Goal: Task Accomplishment & Management: Complete application form

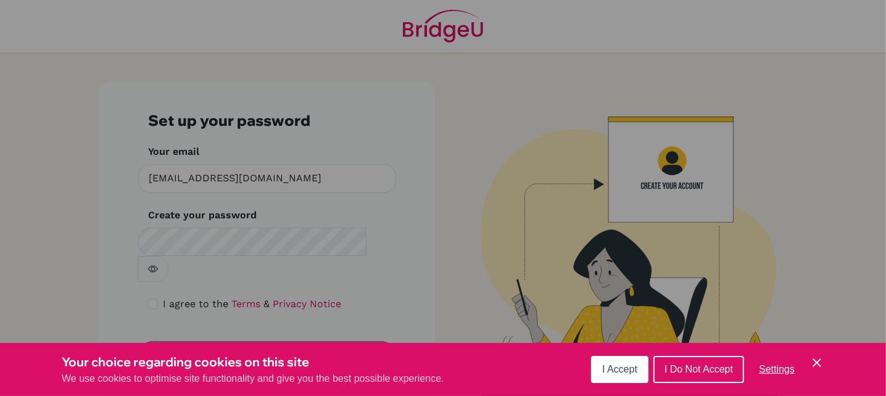
click at [814, 363] on icon "Cookie Control Close Icon" at bounding box center [816, 362] width 15 height 15
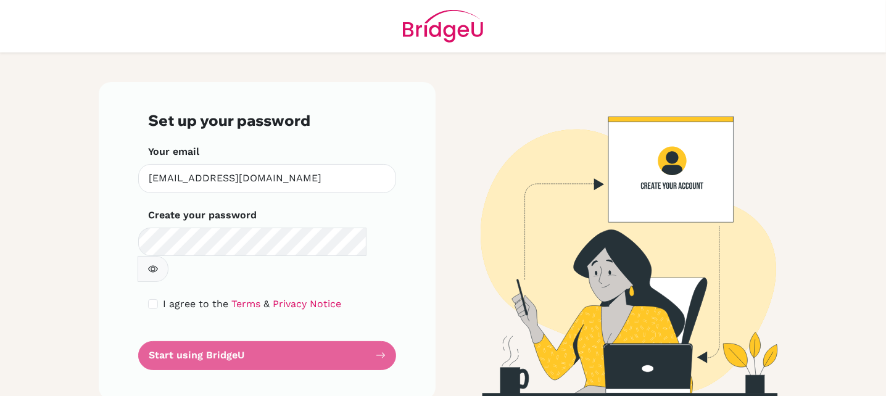
click at [154, 297] on div "I agree to the Terms & Privacy Notice" at bounding box center [267, 304] width 238 height 15
click at [156, 299] on input "checkbox" at bounding box center [153, 304] width 10 height 10
checkbox input "true"
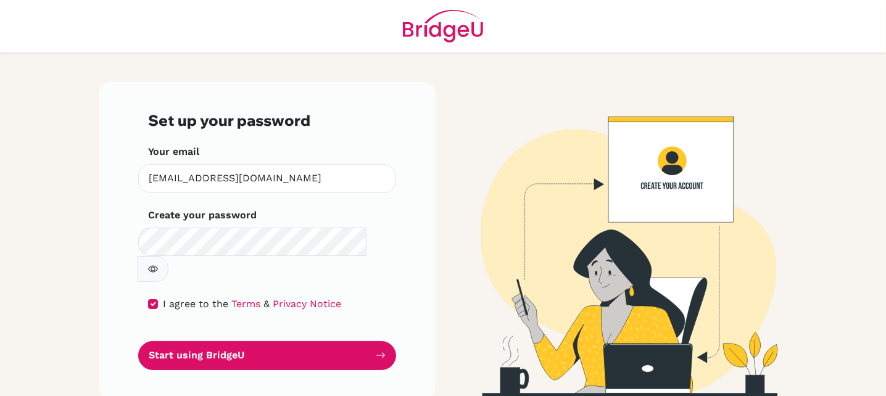
click at [158, 264] on icon "button" at bounding box center [153, 269] width 10 height 10
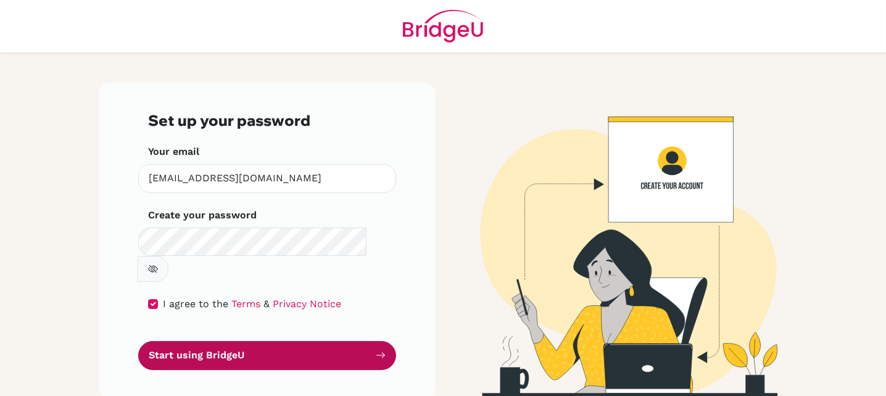
click at [265, 341] on button "Start using BridgeU" at bounding box center [267, 355] width 258 height 29
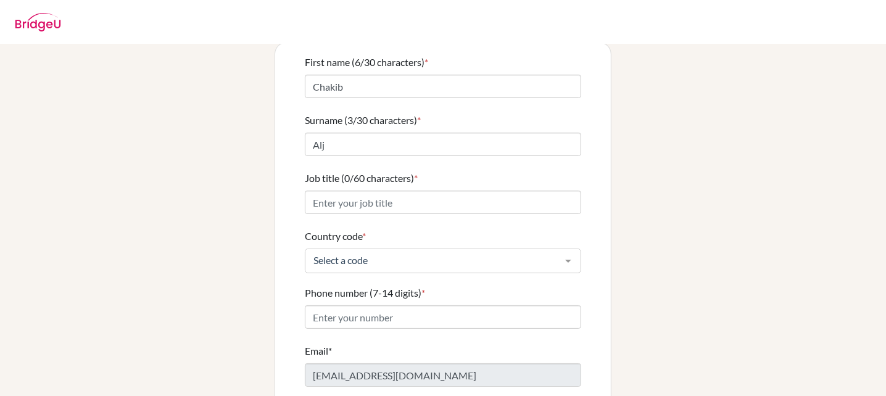
scroll to position [123, 0]
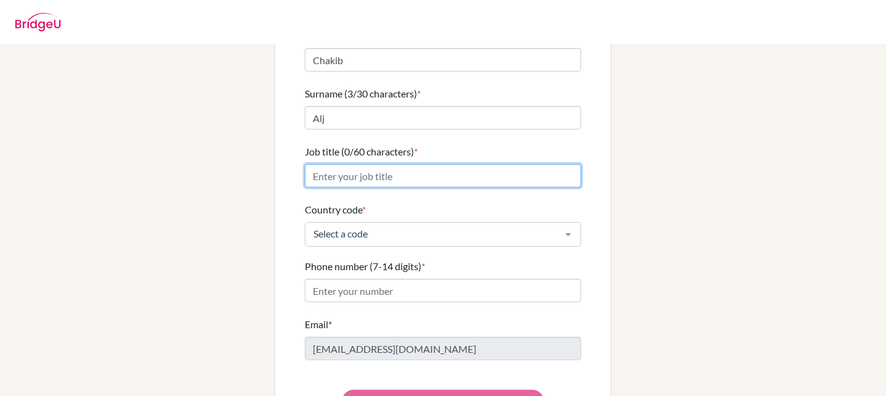
click at [387, 164] on input "Job title (0/60 characters) *" at bounding box center [443, 175] width 276 height 23
type input "p"
type input "P"
type input "CHAIRMAN CGEM"
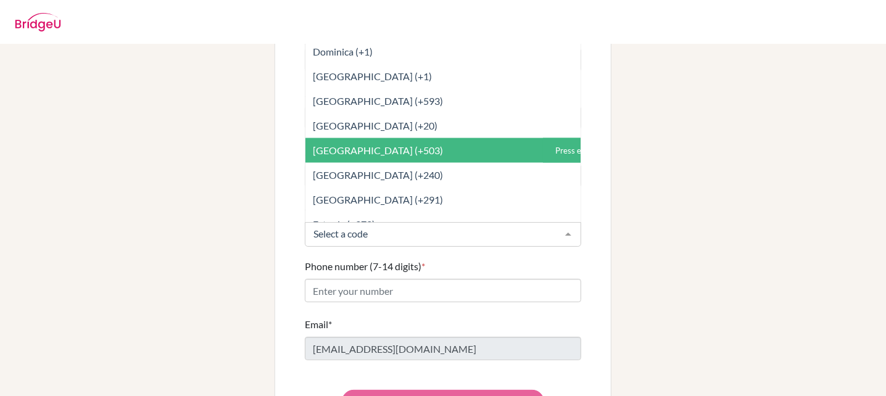
scroll to position [1542, 0]
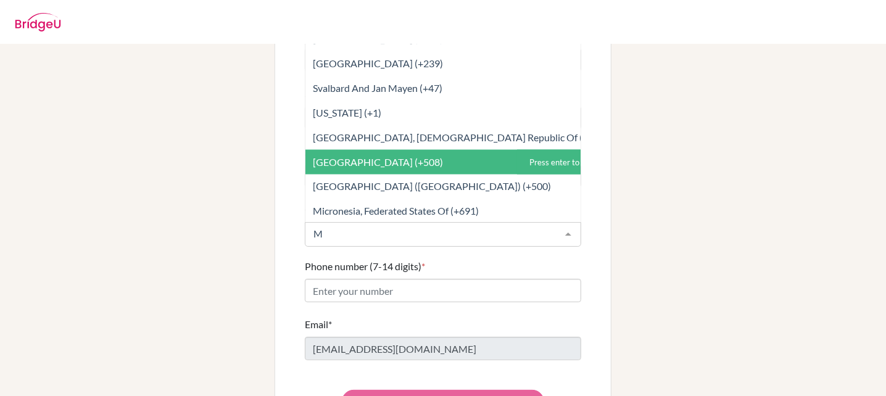
type input "MO"
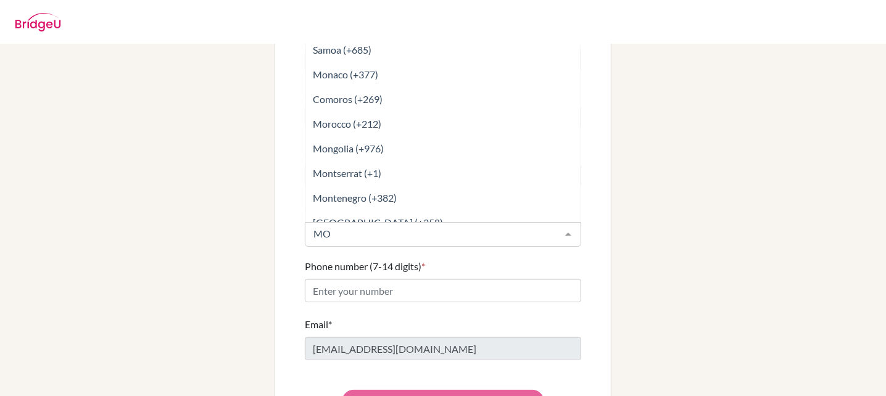
scroll to position [0, 0]
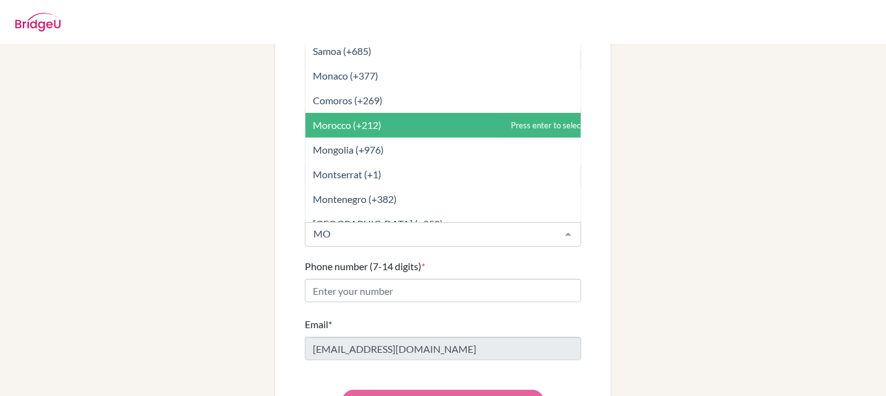
click at [384, 113] on span "Morocco (+212)" at bounding box center [448, 125] width 286 height 25
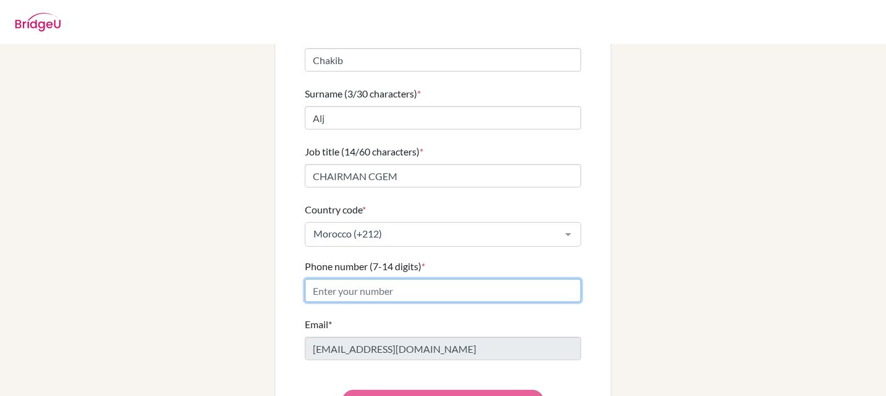
click at [390, 279] on input "Phone number (7-14 digits) *" at bounding box center [443, 290] width 276 height 23
type input "0666733377"
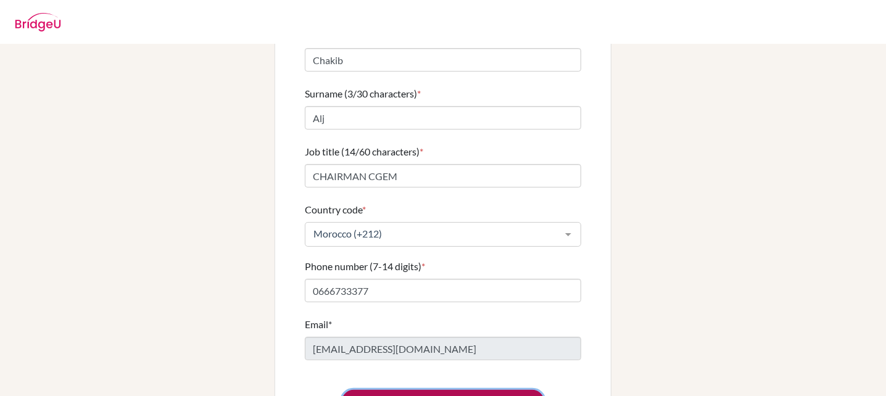
click at [496, 390] on button "Confirm details and access request list" at bounding box center [443, 401] width 202 height 23
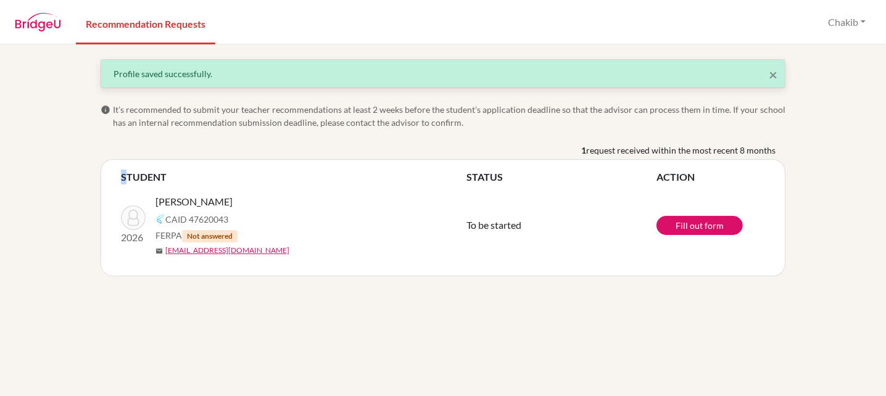
drag, startPoint x: 126, startPoint y: 179, endPoint x: 713, endPoint y: 251, distance: 591.0
click at [713, 251] on table "STUDENT STATUS ACTION 2026 Azbane, Lilia CAID 47620043 FERPA Not answered mail …" at bounding box center [443, 218] width 644 height 96
copy thead "S"
click at [659, 310] on div "× Profile saved successfully. info It’s recommended to submit your teacher reco…" at bounding box center [443, 220] width 886 height 352
click at [683, 220] on link "Fill out form" at bounding box center [699, 225] width 86 height 19
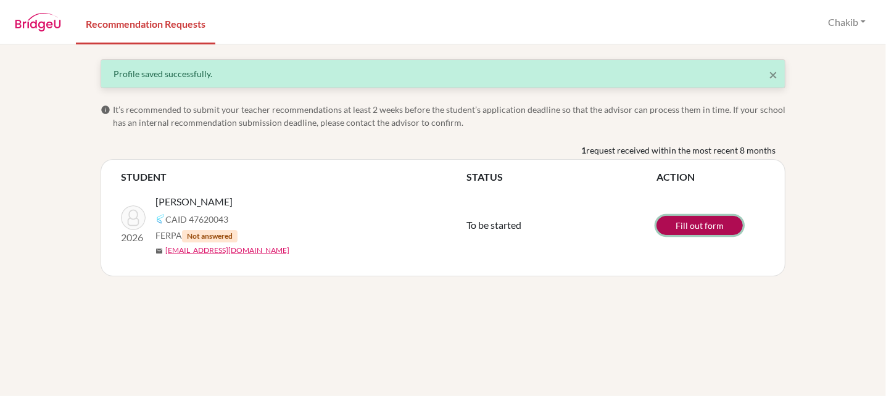
click at [698, 221] on link "Fill out form" at bounding box center [699, 225] width 86 height 19
